Goal: Task Accomplishment & Management: Manage account settings

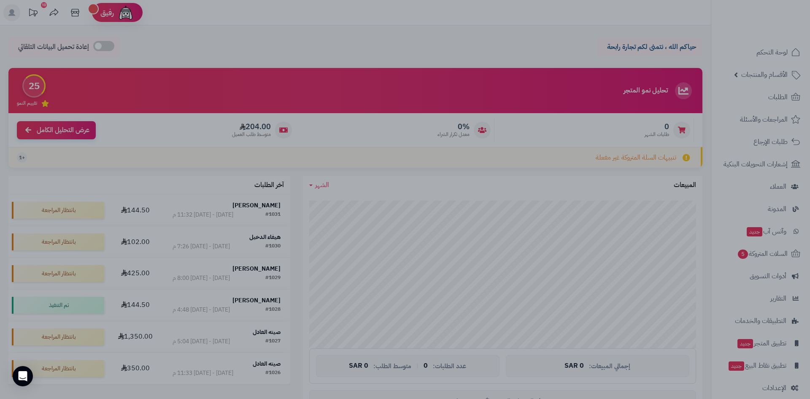
click at [327, 49] on div at bounding box center [405, 199] width 810 height 399
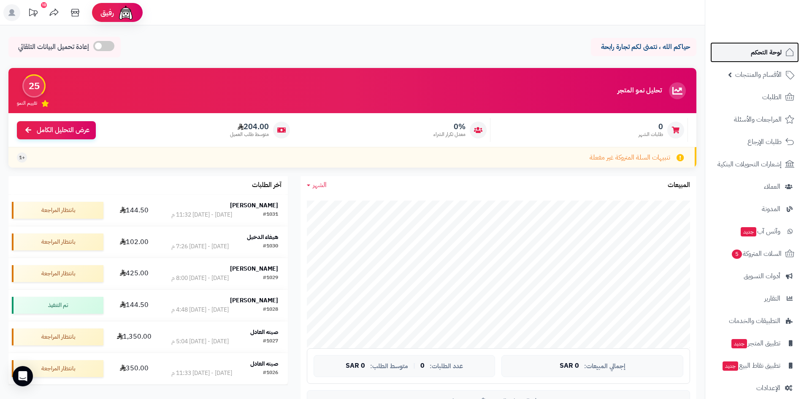
click at [743, 51] on link "لوحة التحكم" at bounding box center [754, 52] width 89 height 20
click at [767, 96] on span "الطلبات" at bounding box center [771, 97] width 19 height 12
